Goal: Navigation & Orientation: Find specific page/section

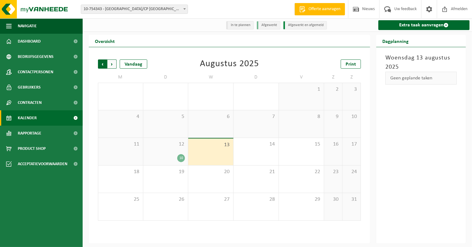
click at [112, 63] on span "Volgende" at bounding box center [111, 63] width 9 height 9
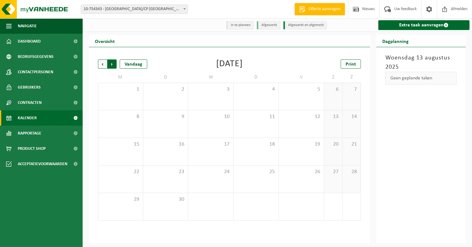
click at [101, 63] on span "Vorige" at bounding box center [102, 63] width 9 height 9
